Goal: Task Accomplishment & Management: Use online tool/utility

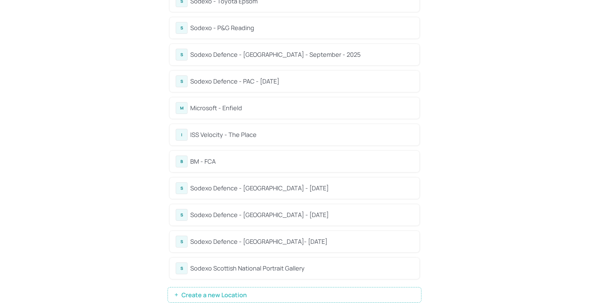
scroll to position [503, 0]
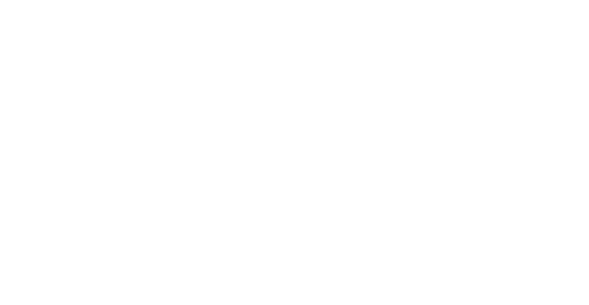
scroll to position [19, 0]
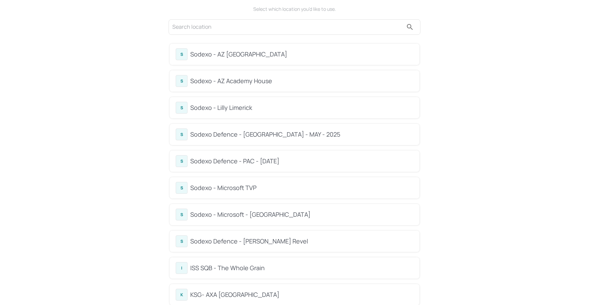
click at [241, 55] on div "Sodexo - AZ Eastbrook House" at bounding box center [301, 54] width 223 height 9
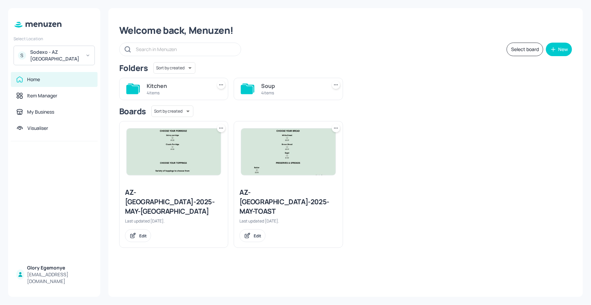
click at [135, 91] on icon at bounding box center [132, 89] width 12 height 9
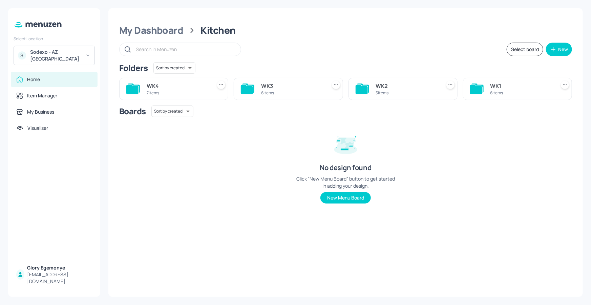
click at [477, 85] on icon at bounding box center [477, 89] width 14 height 11
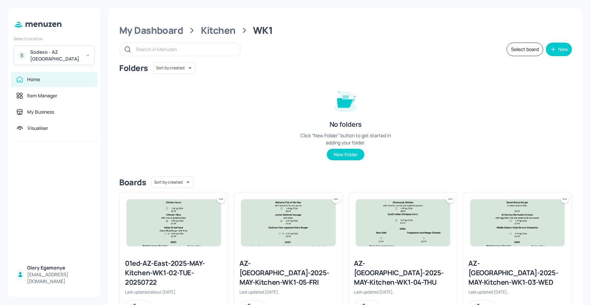
click at [214, 39] on div "My Dashboard Kitchen WK1 Select board New Folders Sort by created id ​ No folde…" at bounding box center [345, 238] width 474 height 460
click at [219, 32] on div "Kitchen" at bounding box center [218, 30] width 35 height 12
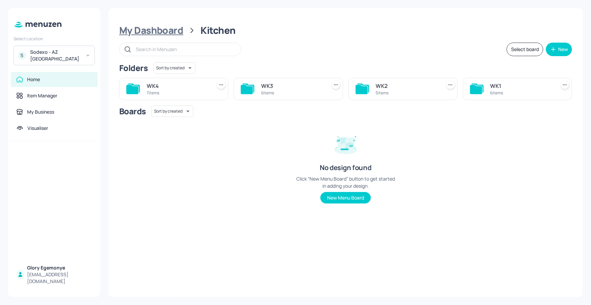
click at [161, 34] on div "My Dashboard" at bounding box center [151, 30] width 64 height 12
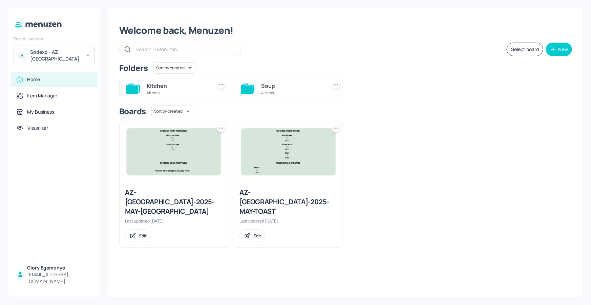
click at [249, 86] on icon at bounding box center [248, 89] width 14 height 11
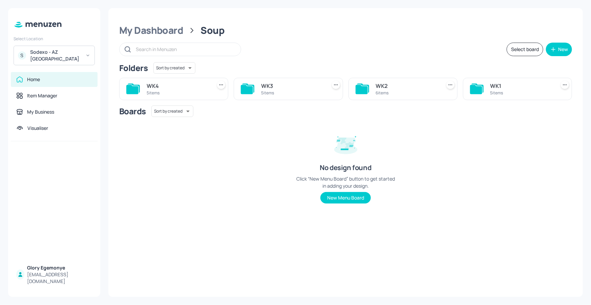
click at [494, 88] on div "WK1" at bounding box center [521, 86] width 62 height 8
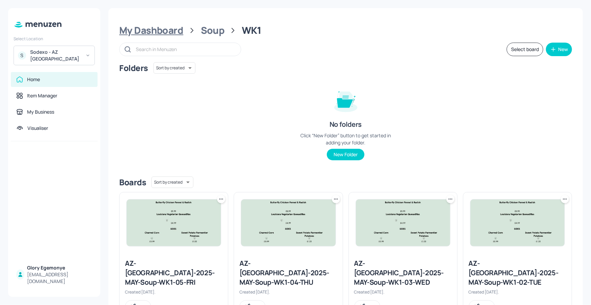
click at [164, 29] on div "My Dashboard" at bounding box center [151, 30] width 64 height 12
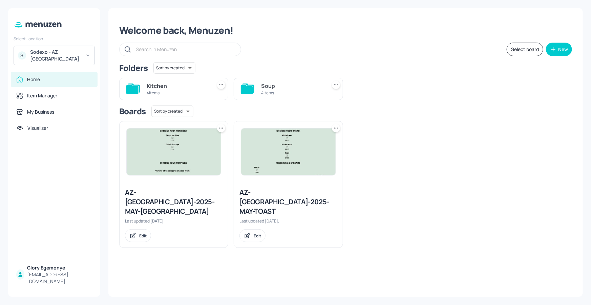
click at [174, 84] on div "Kitchen" at bounding box center [178, 86] width 62 height 8
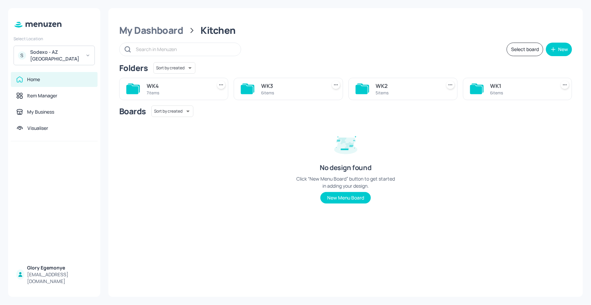
click at [146, 85] on div "WK4 7 items" at bounding box center [173, 89] width 109 height 22
click at [135, 88] on icon at bounding box center [132, 89] width 12 height 9
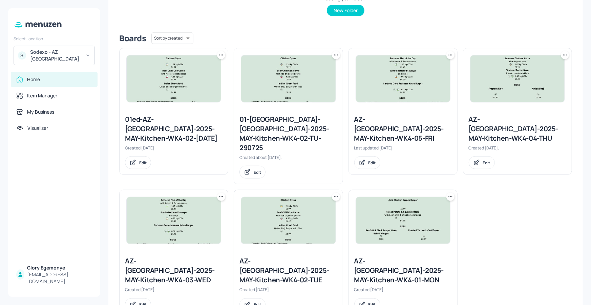
scroll to position [143, 0]
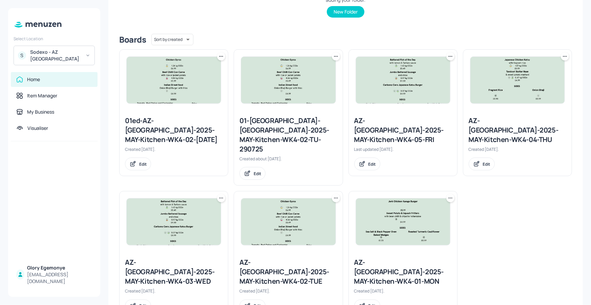
click at [448, 58] on icon at bounding box center [450, 56] width 7 height 7
click at [429, 79] on div "Duplicate" at bounding box center [423, 82] width 54 height 12
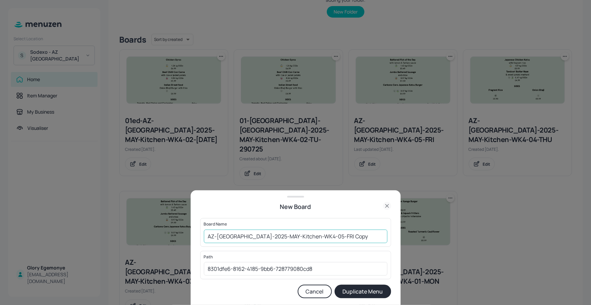
click at [345, 237] on input "AZ-Eastbrook-2025-MAY-Kitchen-WK4-05-FRI Copy" at bounding box center [295, 237] width 183 height 14
click at [206, 237] on input "AZ-Eastbrook-2025-MAY-Kitchen-WK4-05-FRI290825" at bounding box center [295, 237] width 183 height 14
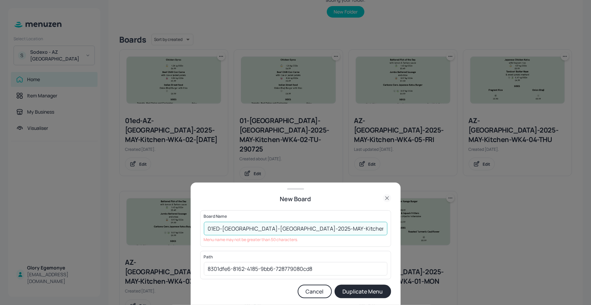
click at [362, 229] on input "01ED-AZ-Eastbrook-2025-MAY-Kitchen-WK4-05-FRI290825" at bounding box center [295, 229] width 183 height 14
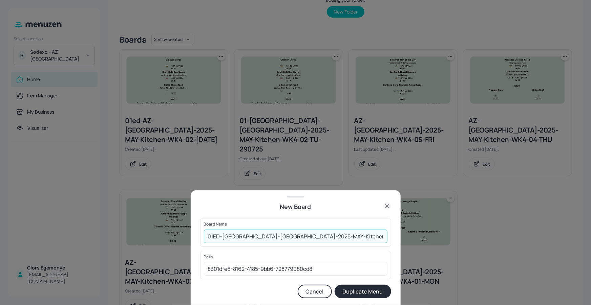
type input "01ED-[GEOGRAPHIC_DATA]-[GEOGRAPHIC_DATA]-2025-MAY-Kitchen-WK4-05-FRI2908"
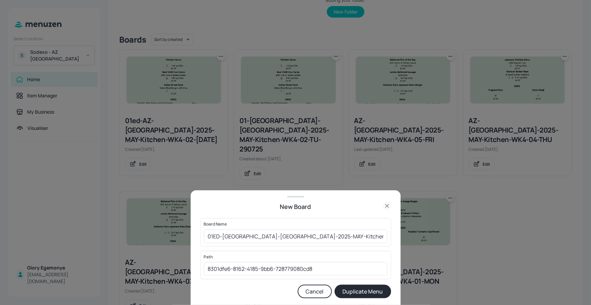
click at [363, 290] on button "Duplicate Menu" at bounding box center [362, 292] width 57 height 14
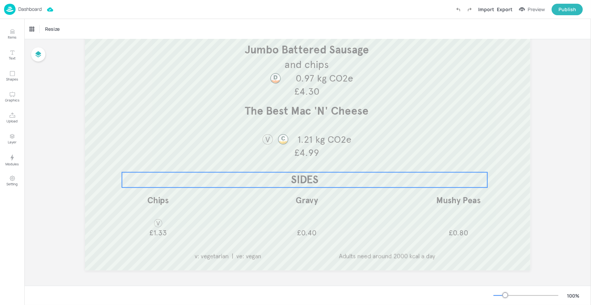
scroll to position [157, 0]
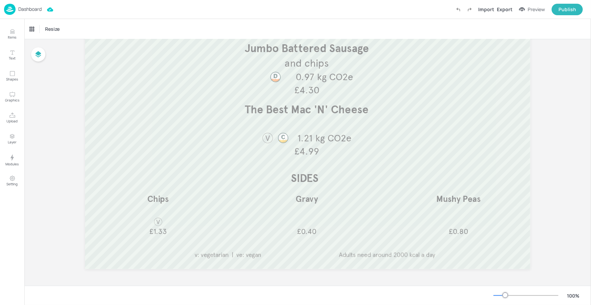
click at [498, 294] on div at bounding box center [525, 295] width 65 height 5
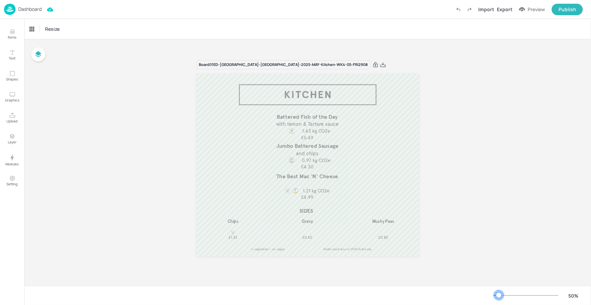
click at [499, 295] on div at bounding box center [498, 295] width 5 height 5
click at [499, 296] on div at bounding box center [498, 295] width 5 height 5
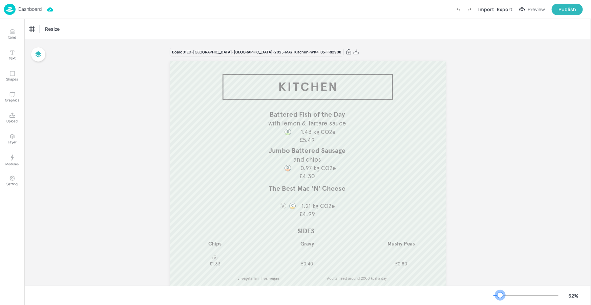
click at [500, 297] on div at bounding box center [499, 295] width 5 height 5
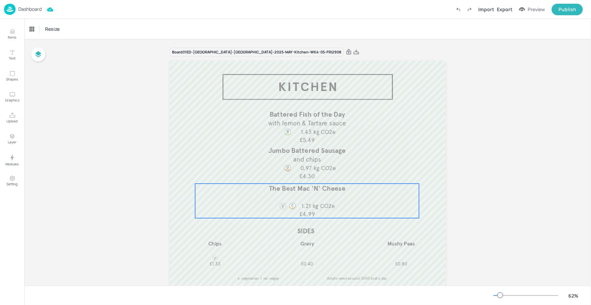
click at [321, 196] on div "The Best Mac 'N' Cheese 1.21 kg CO2e £4.99" at bounding box center [307, 201] width 224 height 35
click at [70, 31] on div "The Best Mac 'N' Cheese" at bounding box center [52, 29] width 46 height 6
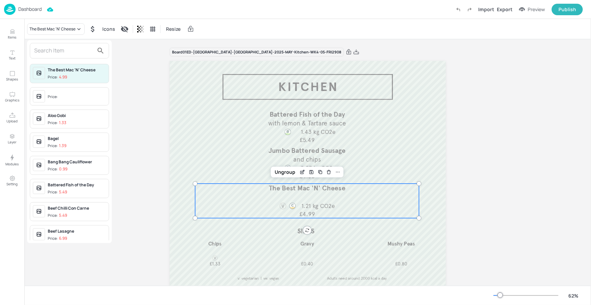
click at [73, 47] on input "text" at bounding box center [64, 50] width 60 height 11
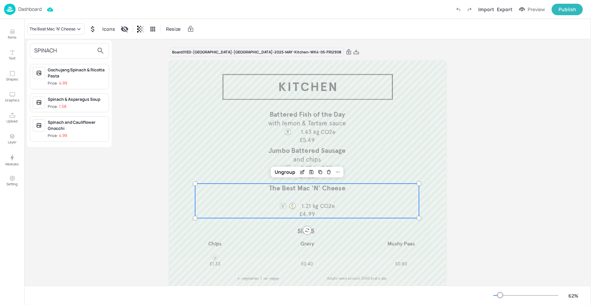
type input "SPINACH"
click at [64, 126] on div "Spinach and Cauliflower Gnocchi" at bounding box center [77, 125] width 58 height 12
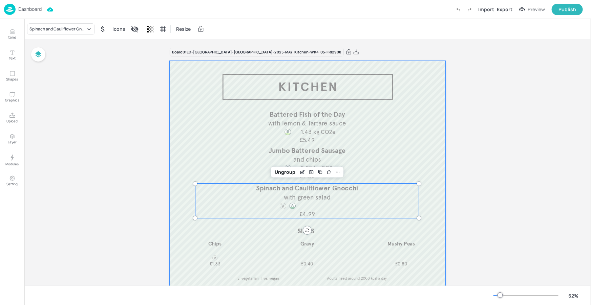
click at [349, 274] on div at bounding box center [308, 174] width 276 height 227
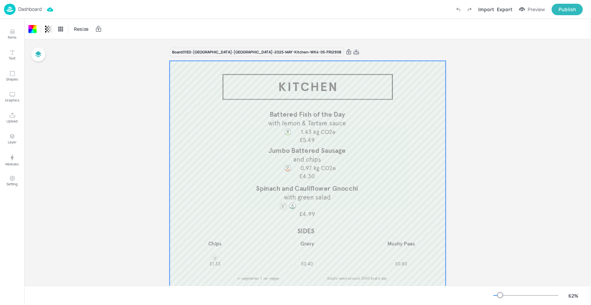
click at [353, 52] on icon at bounding box center [356, 52] width 6 height 7
